Goal: Navigation & Orientation: Find specific page/section

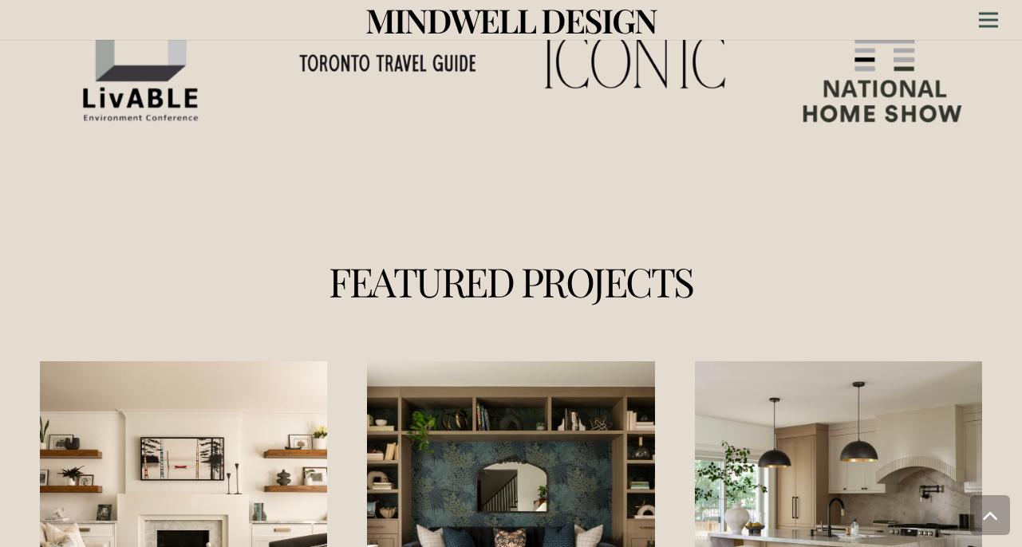
scroll to position [1852, 0]
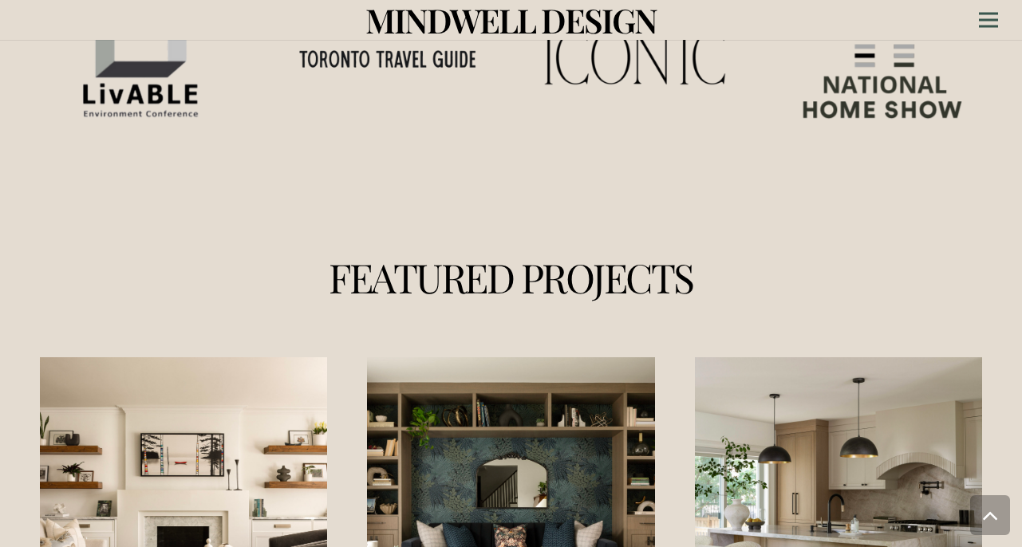
click at [171, 383] on link "Humewood Residence" at bounding box center [183, 500] width 287 height 287
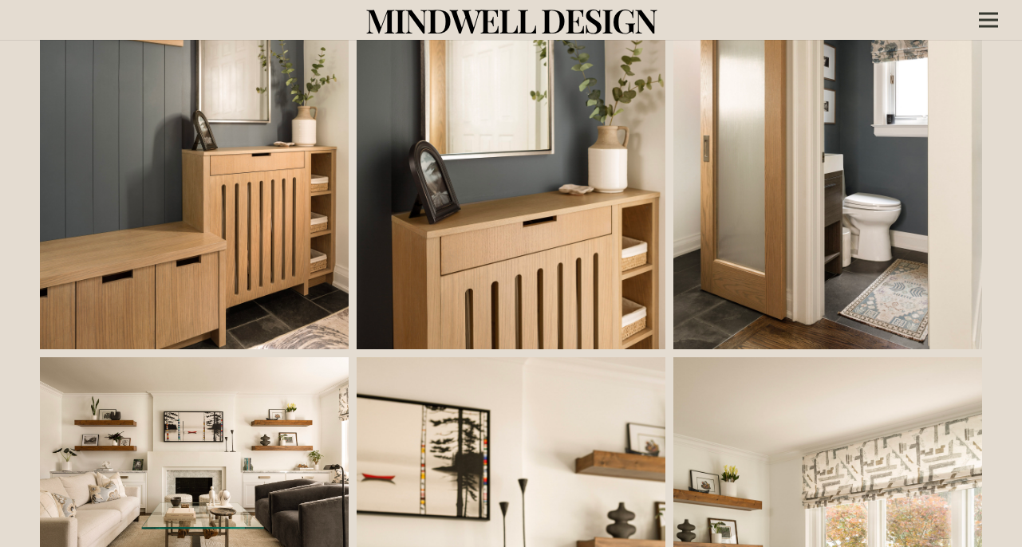
scroll to position [438, 0]
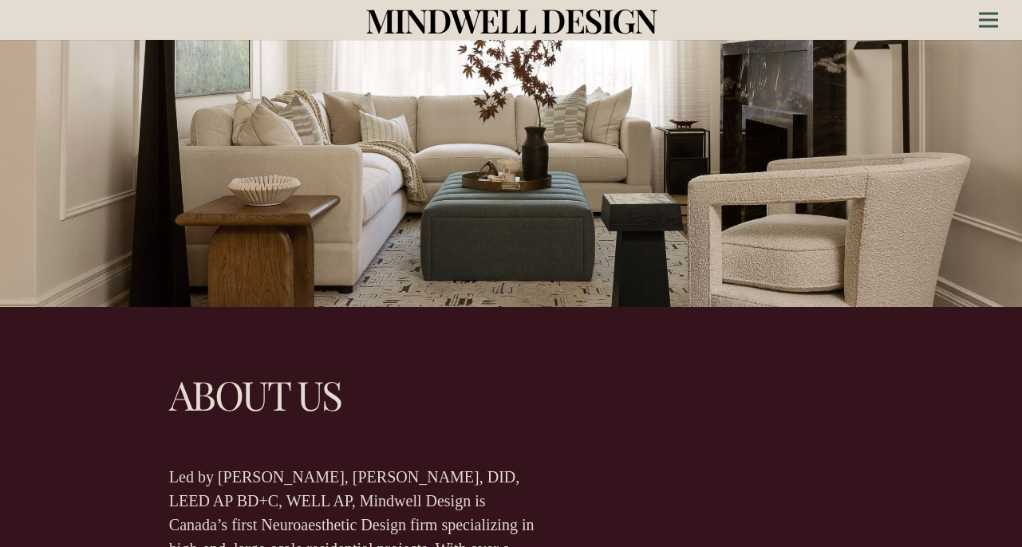
scroll to position [515, 0]
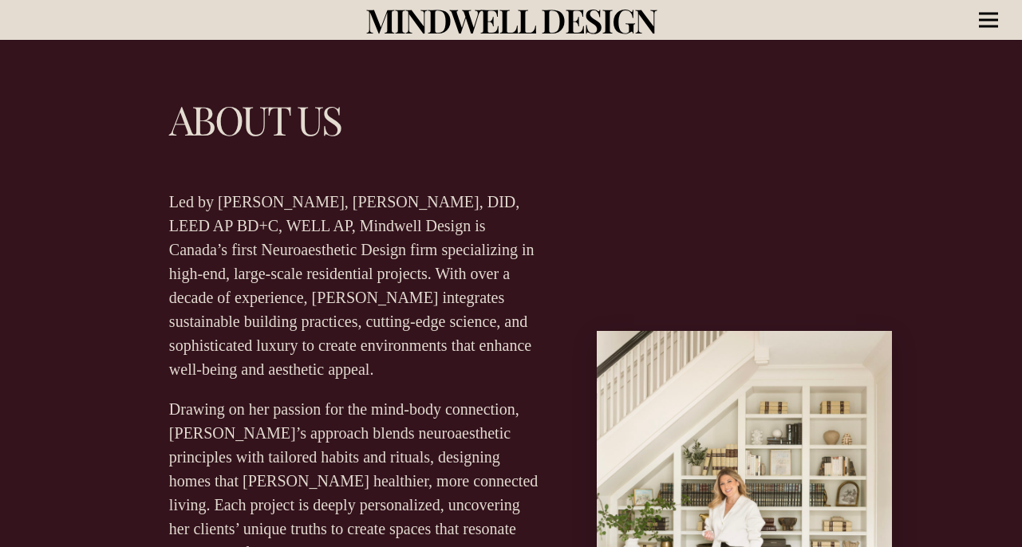
click at [992, 16] on div "Menu" at bounding box center [988, 20] width 19 height 40
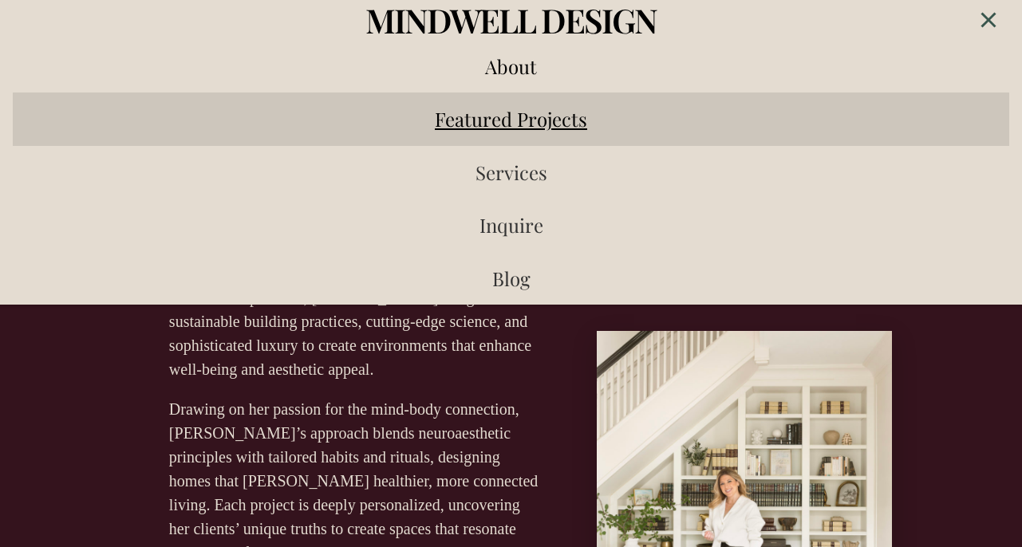
click at [532, 124] on span "Featured Projects" at bounding box center [511, 119] width 152 height 26
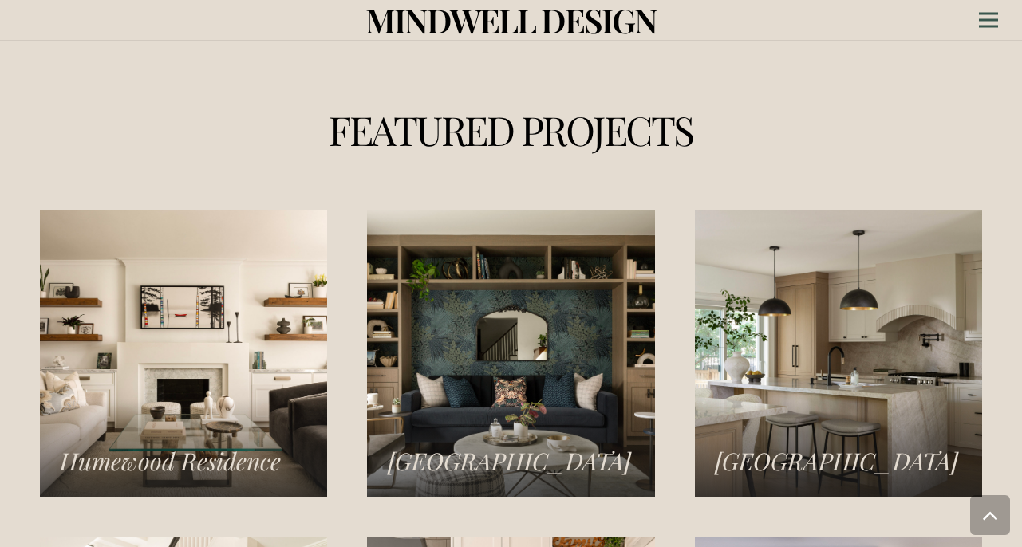
scroll to position [2002, 0]
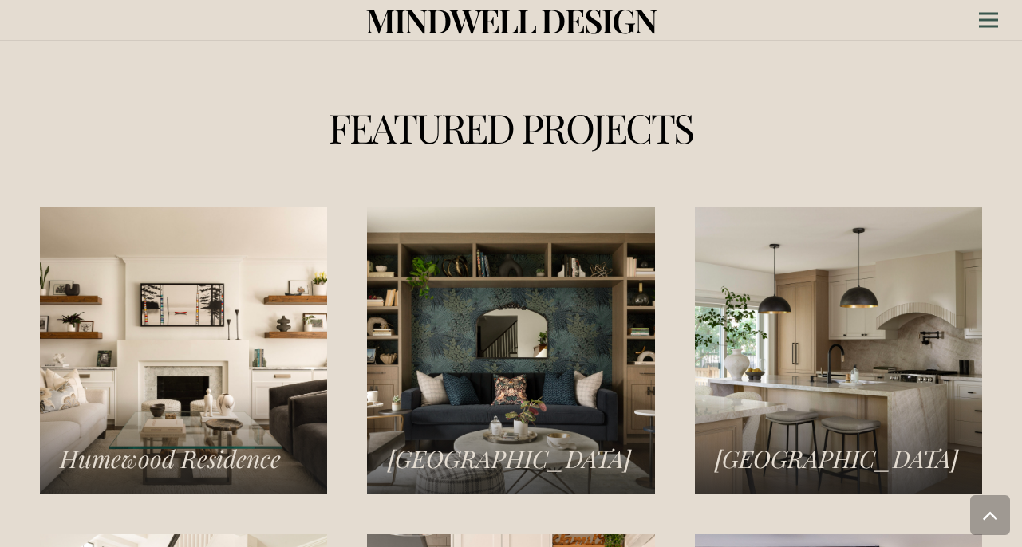
click at [273, 297] on link "Humewood Residence" at bounding box center [183, 350] width 287 height 287
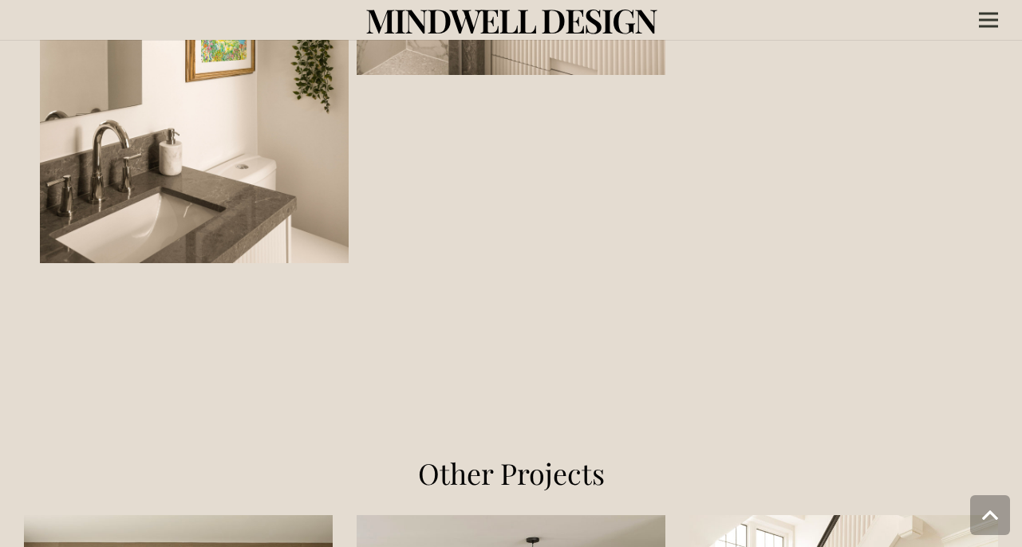
scroll to position [1852, 0]
